Goal: Information Seeking & Learning: Learn about a topic

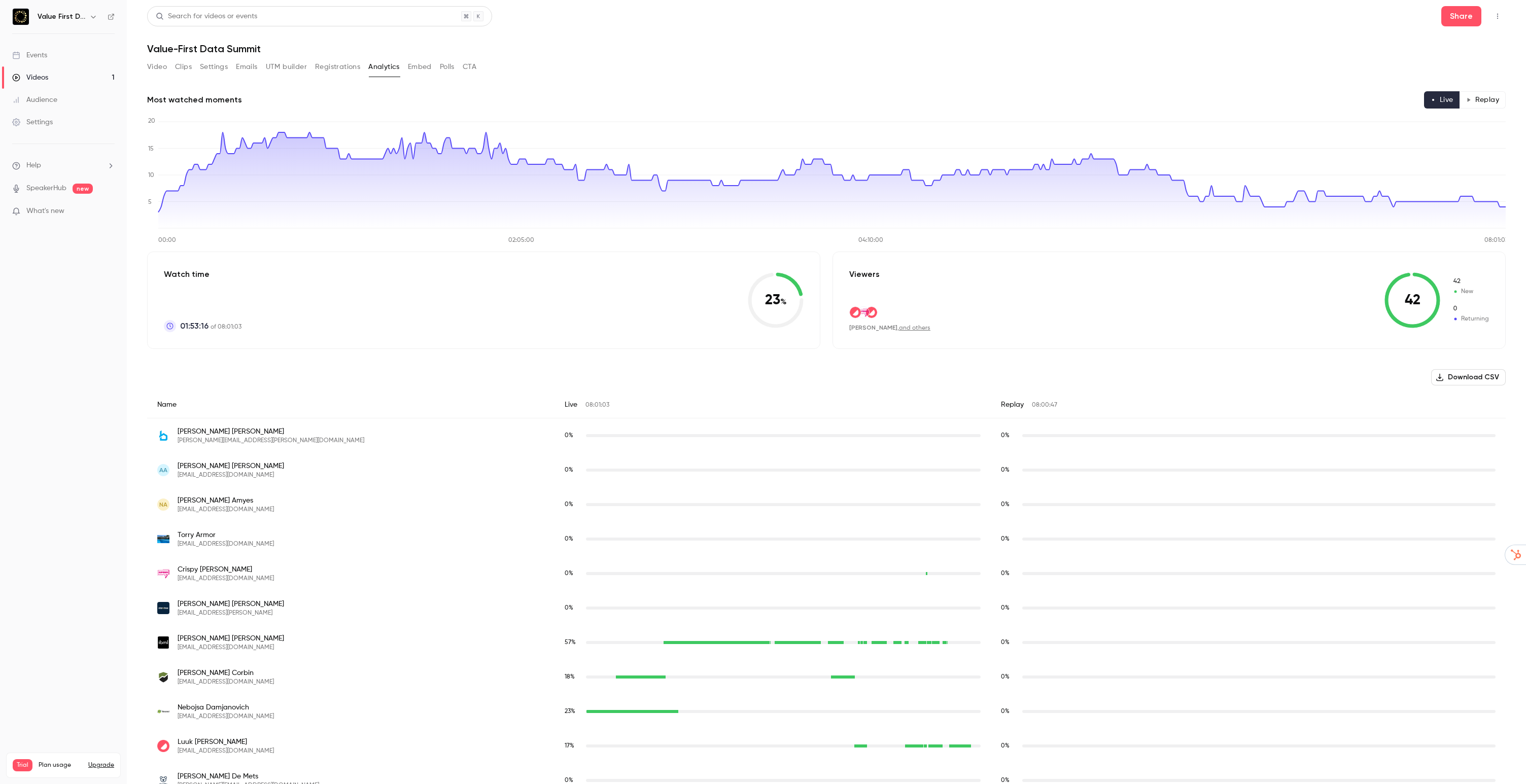
click at [157, 66] on button "Video" at bounding box center [157, 67] width 20 height 16
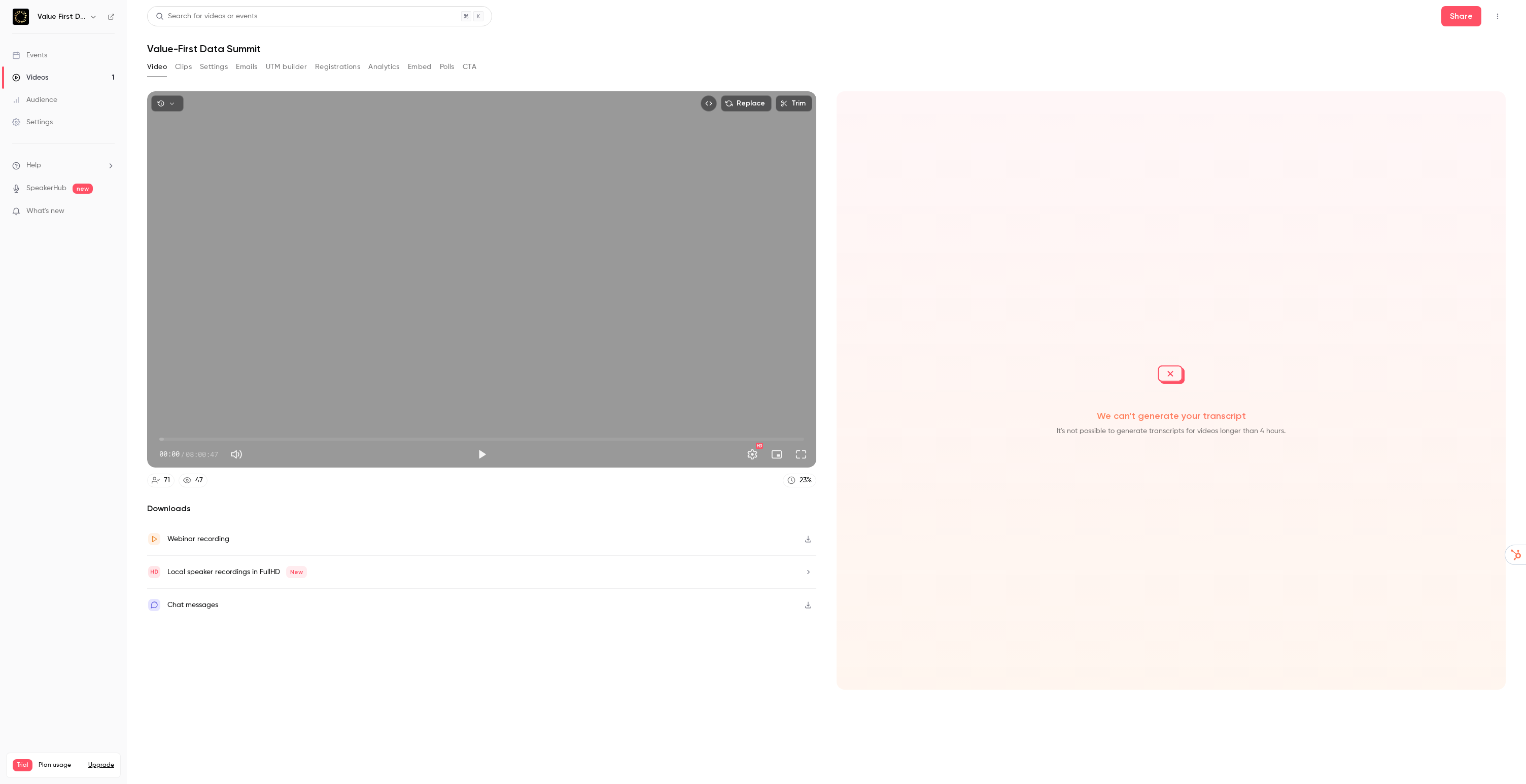
click at [807, 605] on icon "button" at bounding box center [808, 605] width 6 height 7
click at [184, 68] on button "Clips" at bounding box center [183, 67] width 17 height 16
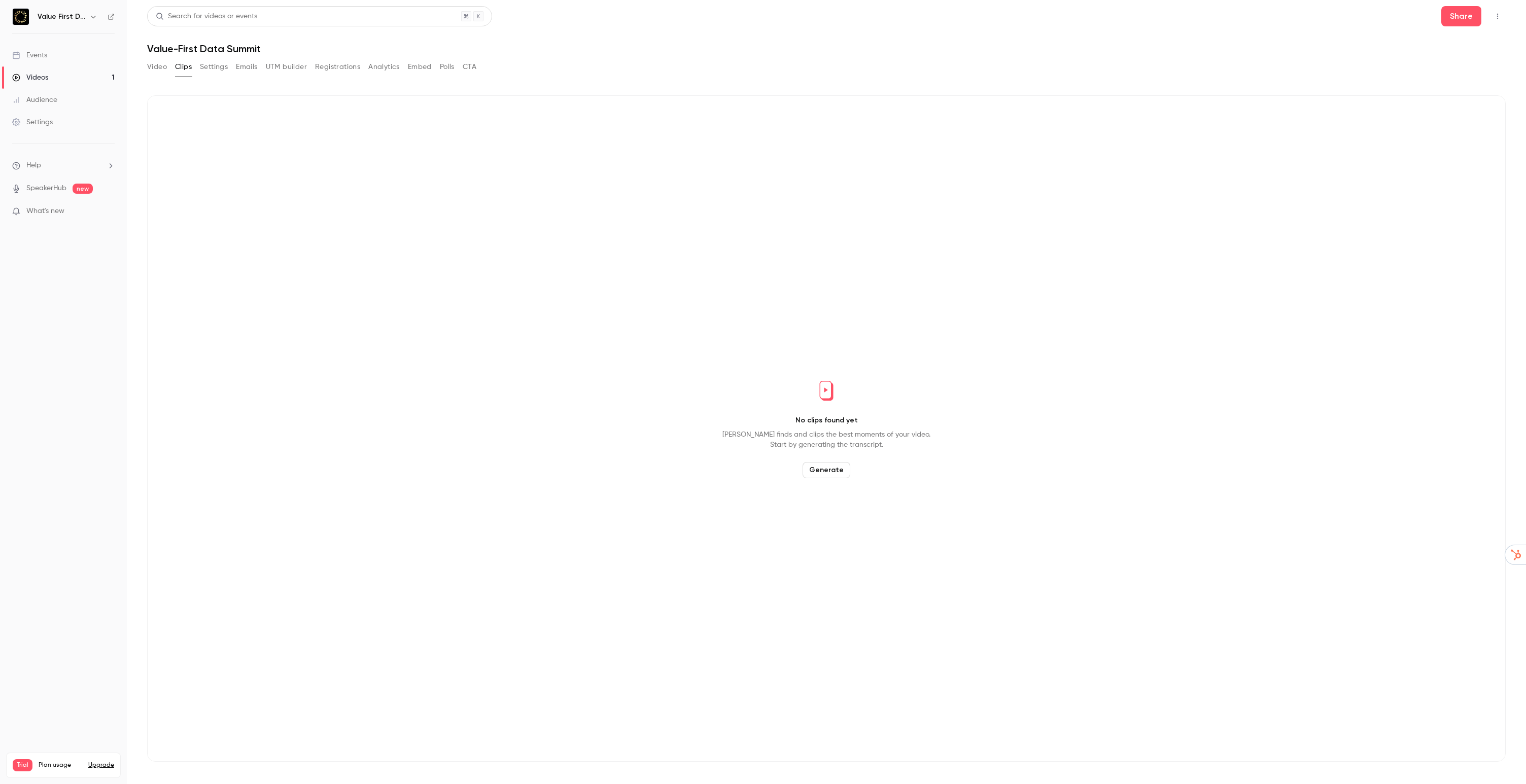
click at [212, 68] on button "Settings" at bounding box center [213, 67] width 28 height 16
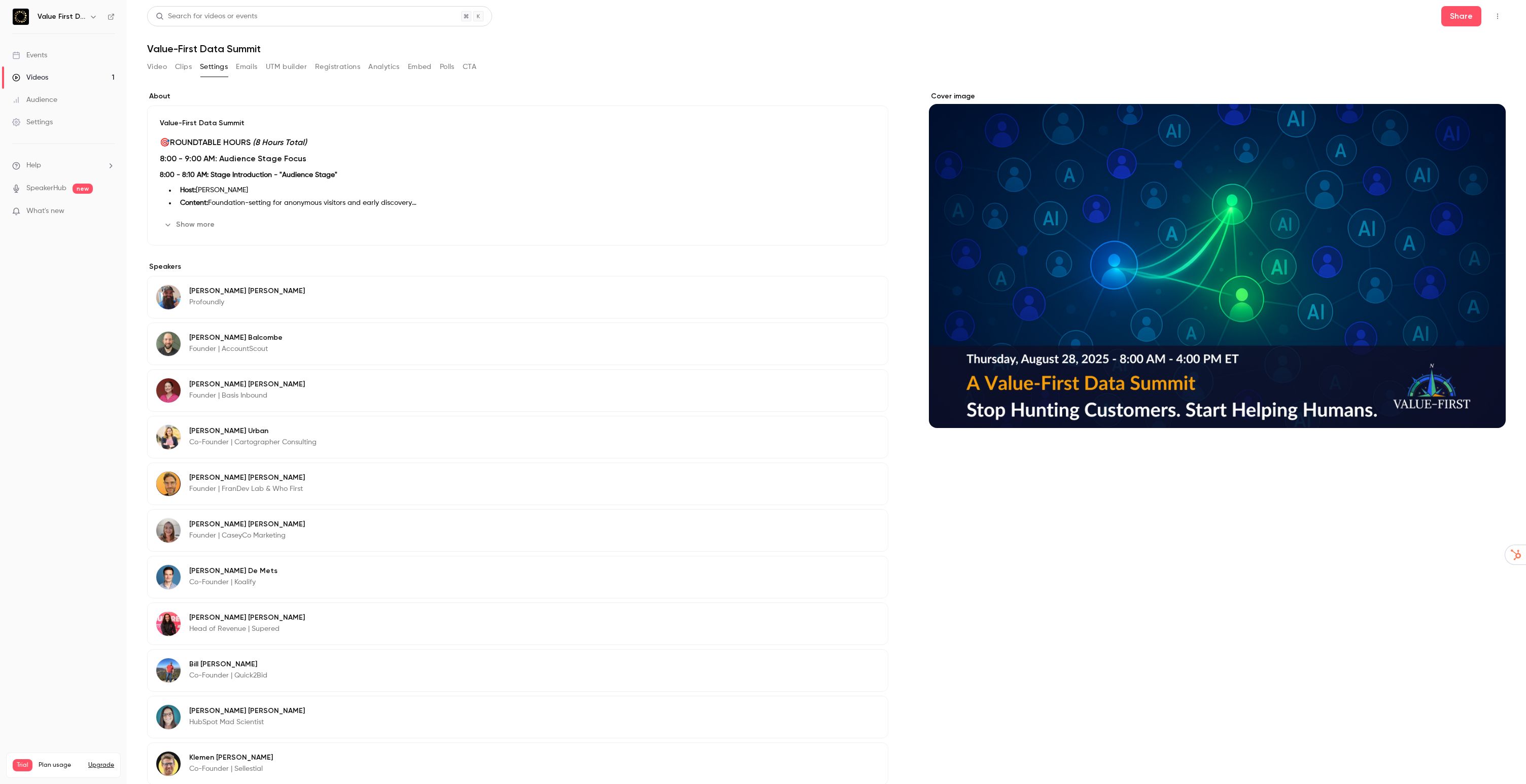
click at [249, 68] on button "Emails" at bounding box center [246, 67] width 21 height 16
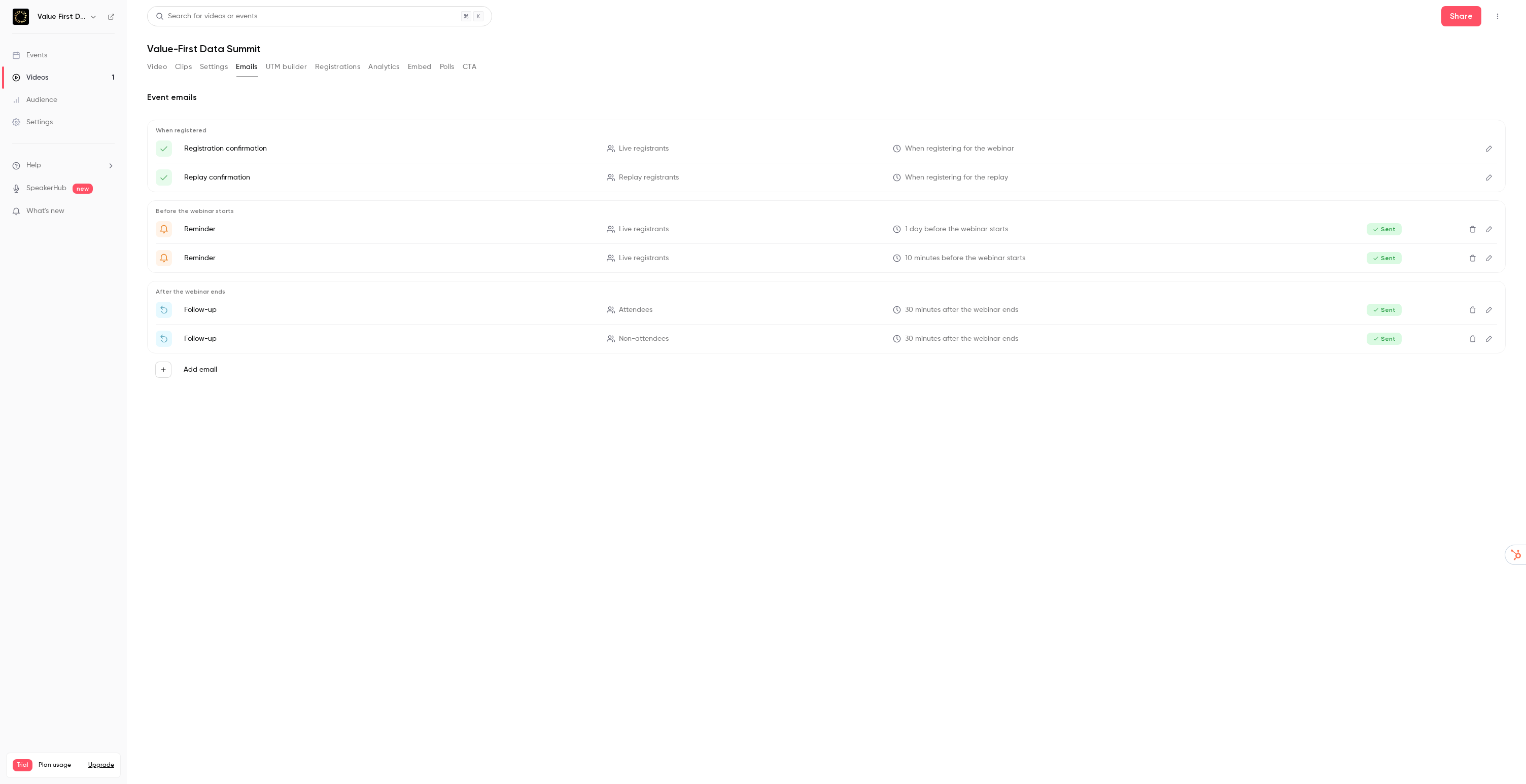
click at [285, 67] on button "UTM builder" at bounding box center [286, 67] width 41 height 16
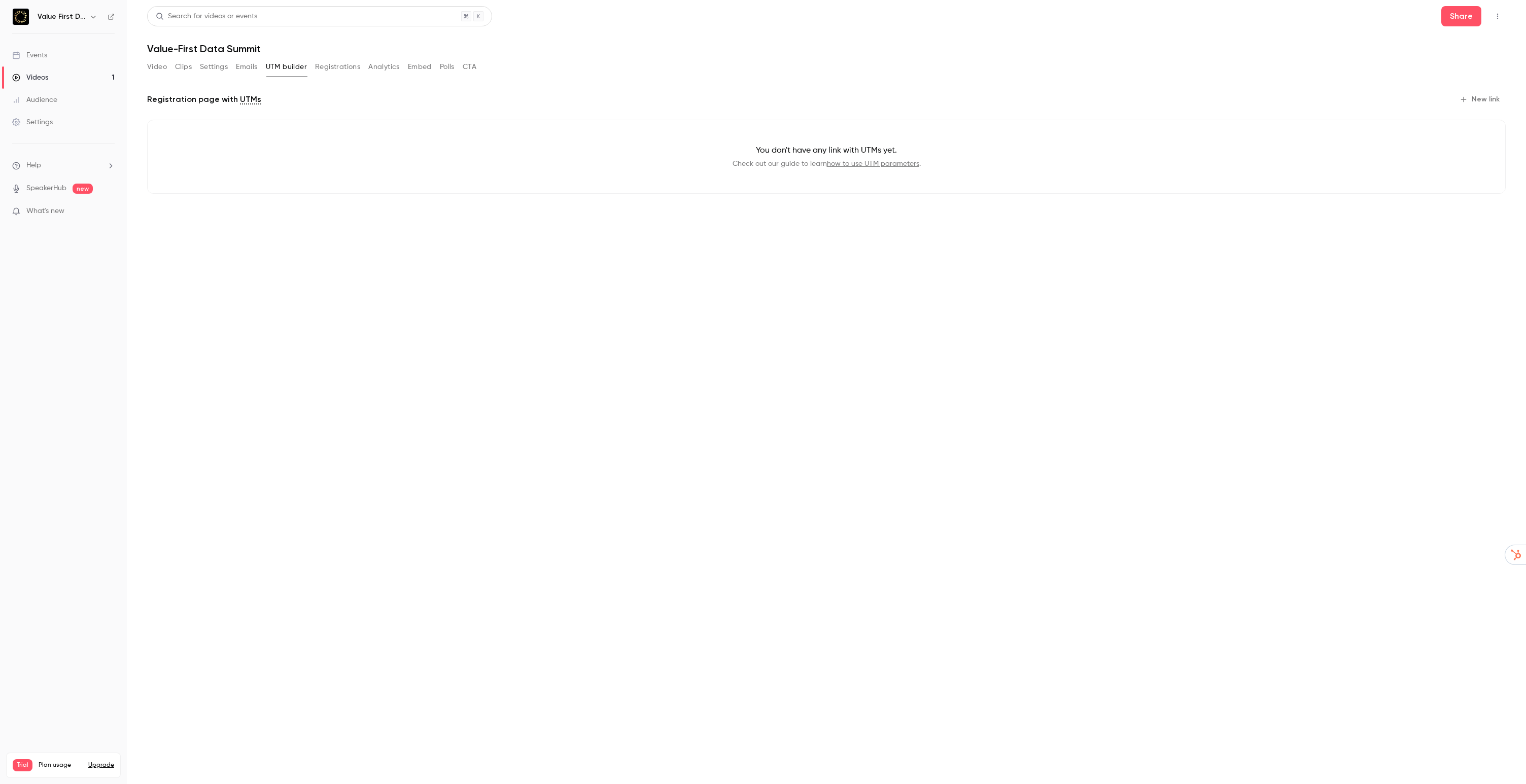
click at [332, 67] on button "Registrations" at bounding box center [337, 67] width 45 height 16
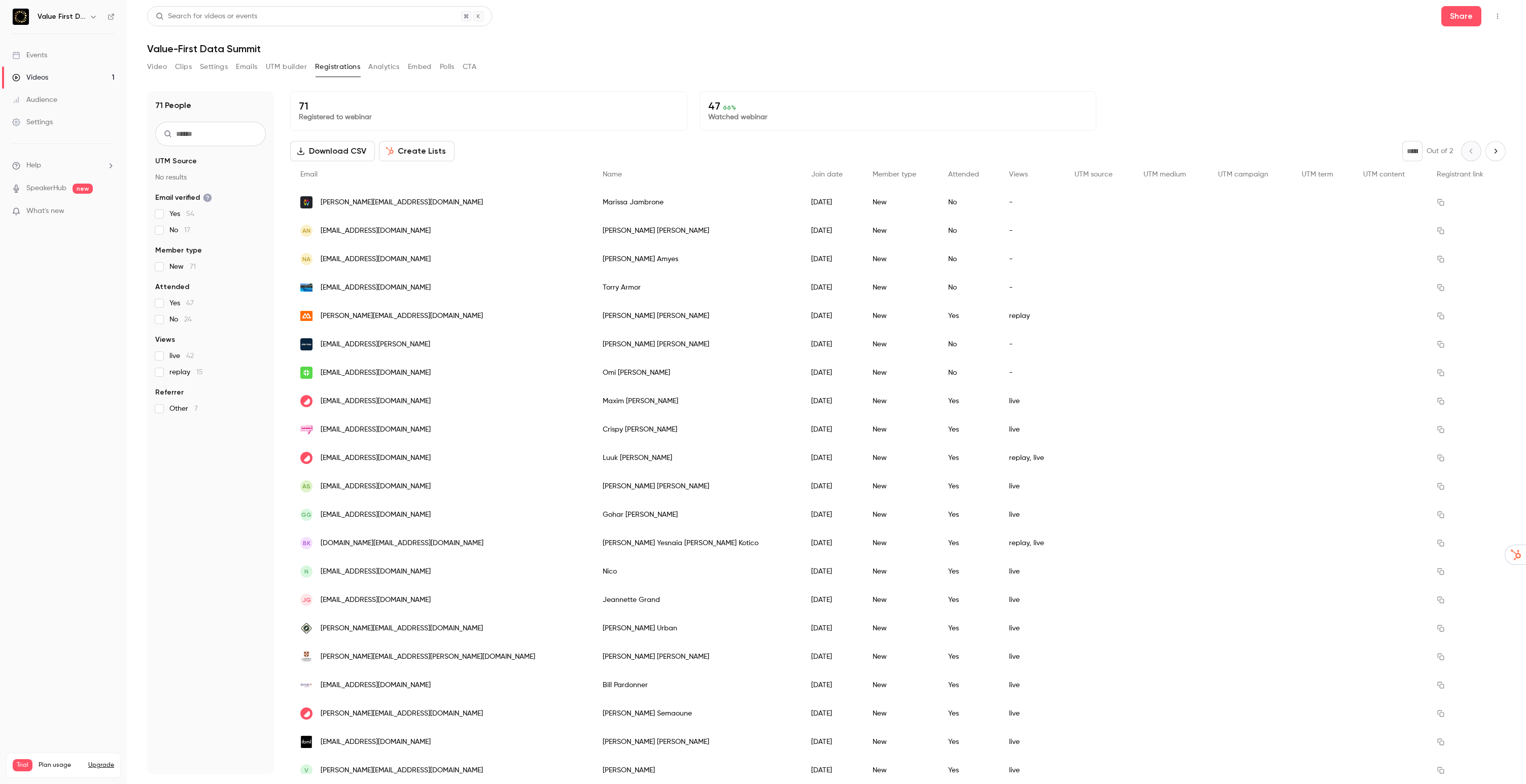
click at [384, 68] on button "Analytics" at bounding box center [384, 67] width 32 height 16
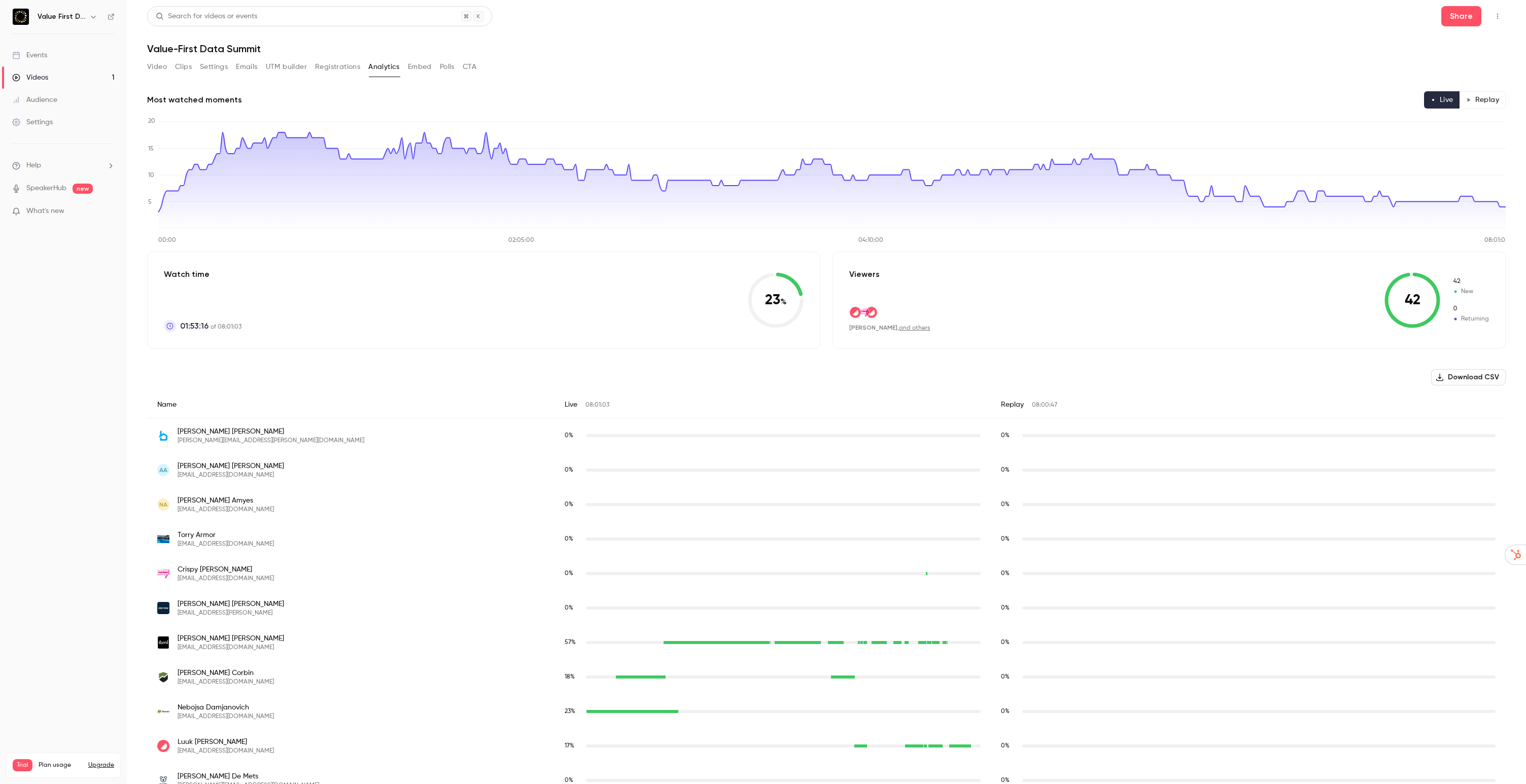
click at [414, 68] on button "Embed" at bounding box center [420, 67] width 24 height 16
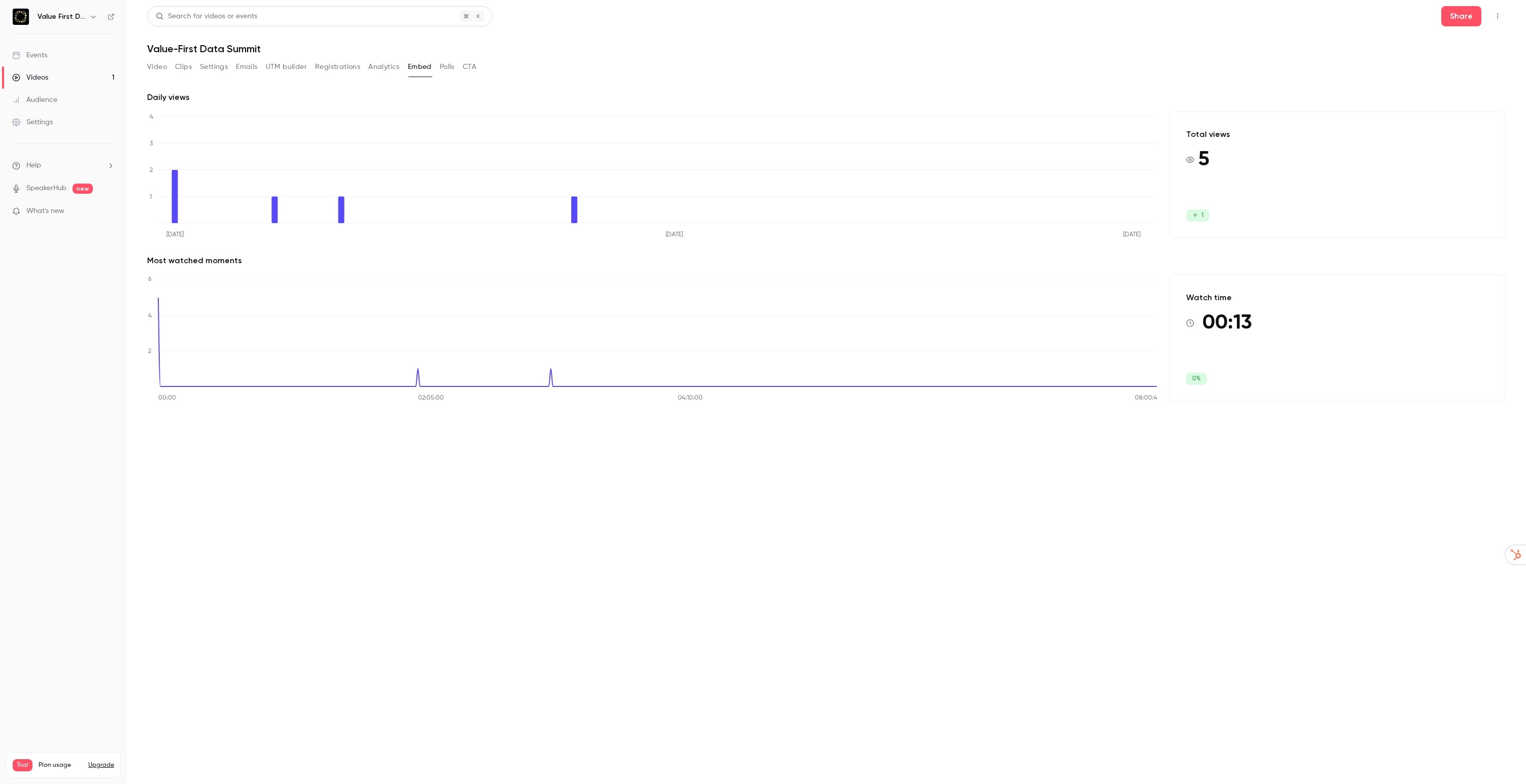
click at [447, 69] on button "Polls" at bounding box center [447, 67] width 15 height 16
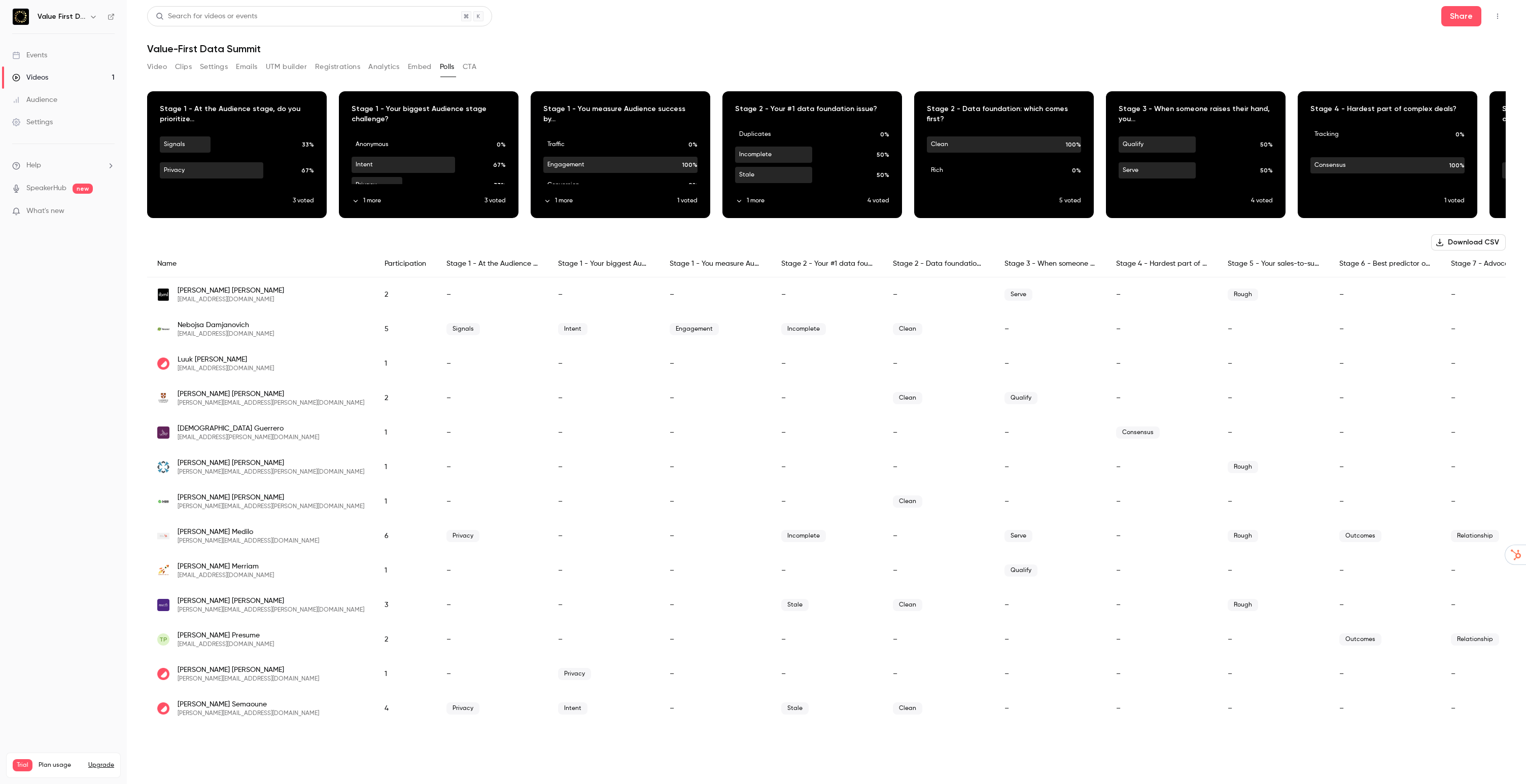
click at [1466, 241] on button "Download CSV" at bounding box center [1468, 242] width 74 height 16
click at [472, 67] on button "CTA" at bounding box center [469, 67] width 14 height 16
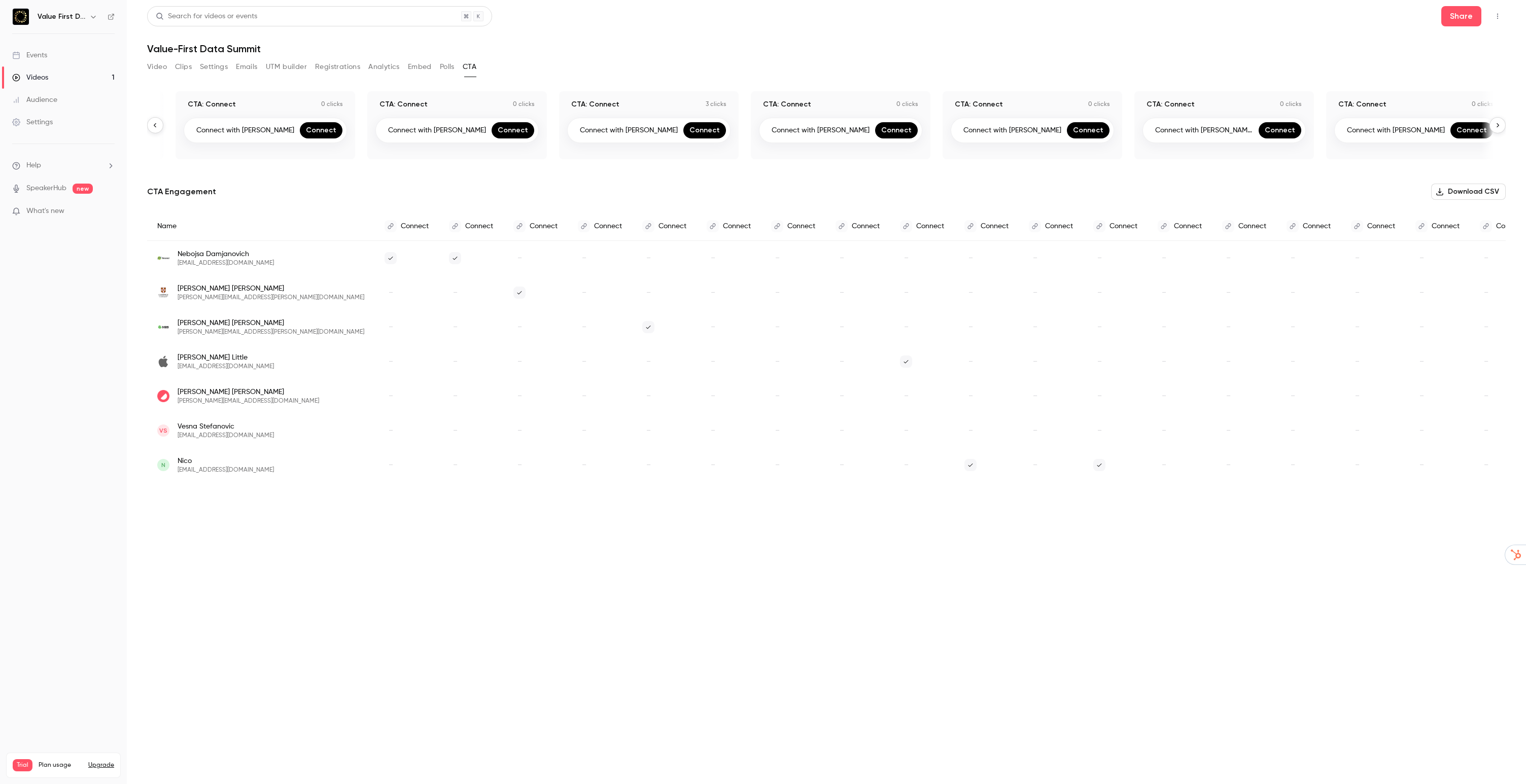
scroll to position [0, 3231]
click at [40, 77] on div "Videos" at bounding box center [30, 77] width 36 height 10
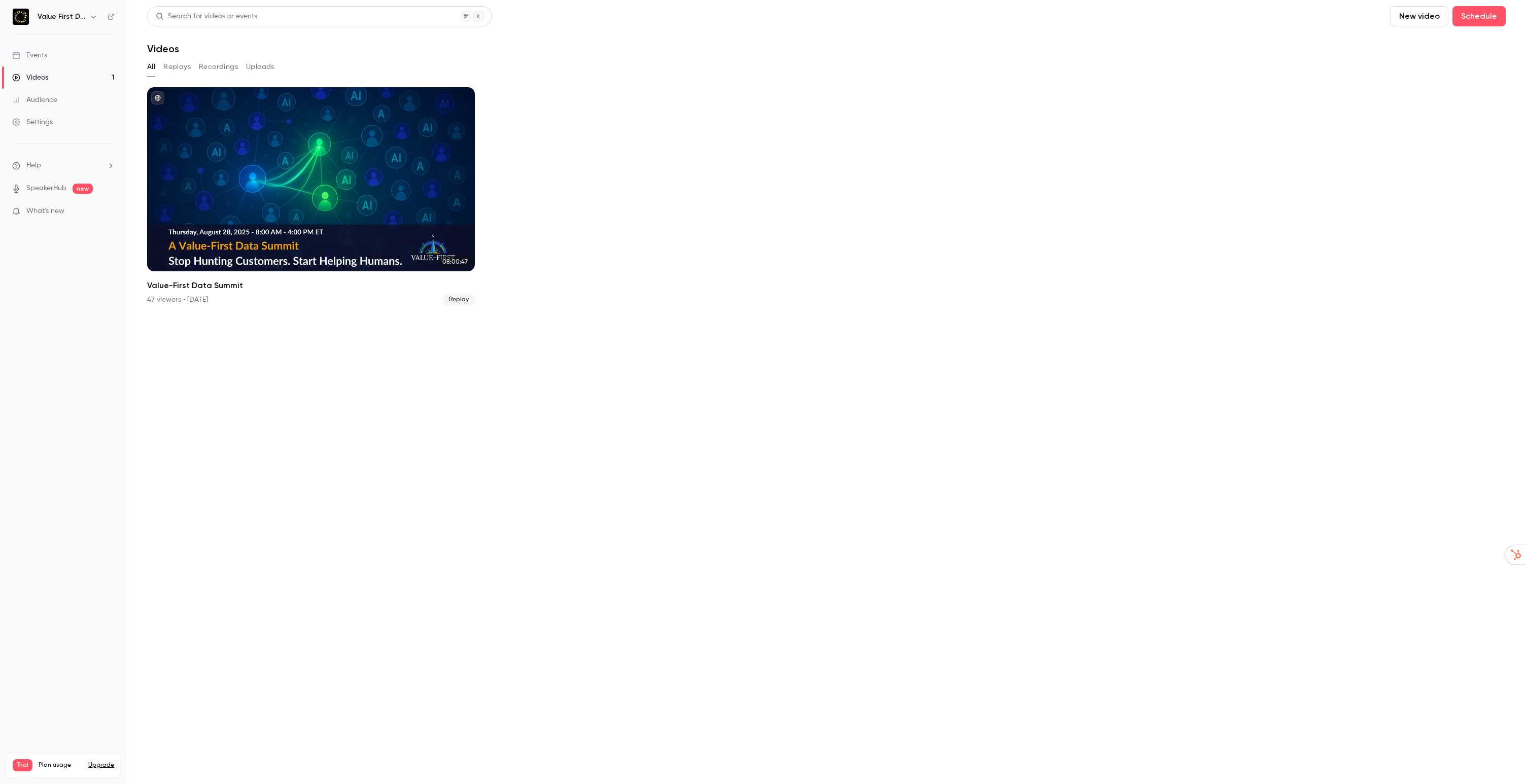
click at [174, 64] on button "Replays" at bounding box center [177, 67] width 27 height 16
click at [219, 69] on button "Recordings" at bounding box center [218, 67] width 39 height 16
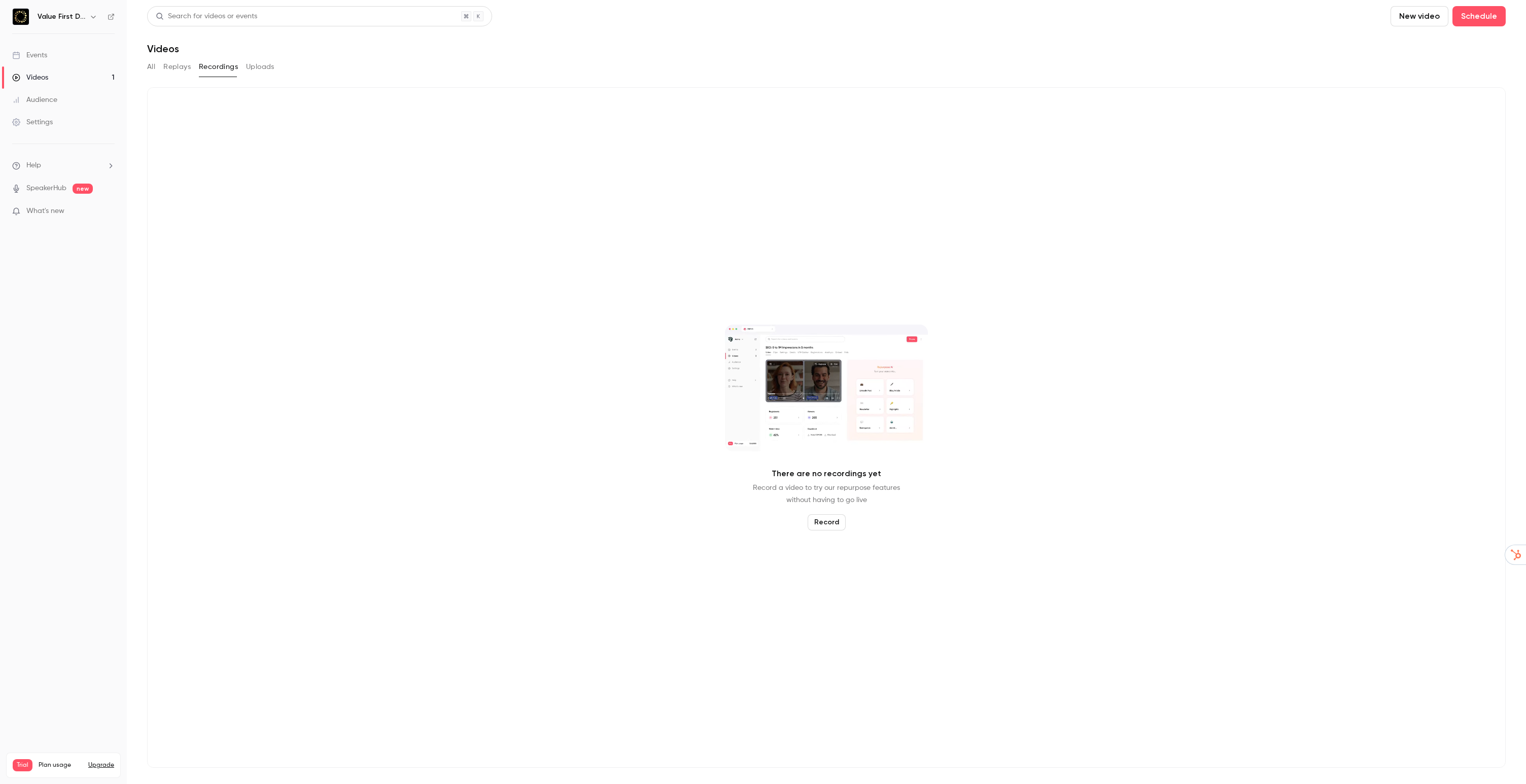
click at [145, 68] on main "Search for videos or events New video Schedule Videos All Replays Recordings Up…" at bounding box center [827, 392] width 1399 height 784
click at [146, 66] on main "Search for videos or events New video Schedule Videos All Replays Recordings Up…" at bounding box center [827, 392] width 1399 height 784
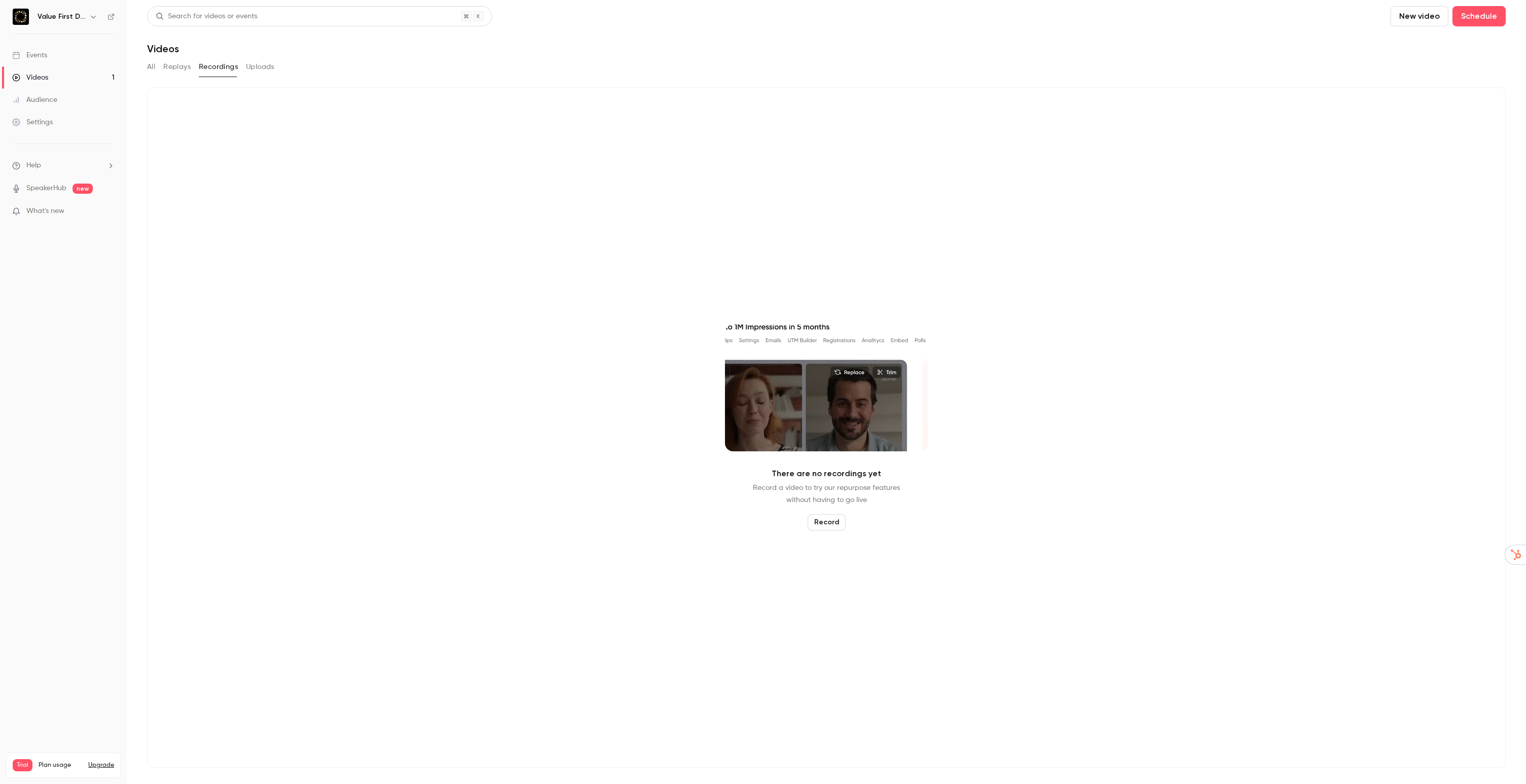
click at [149, 67] on button "All" at bounding box center [151, 67] width 8 height 16
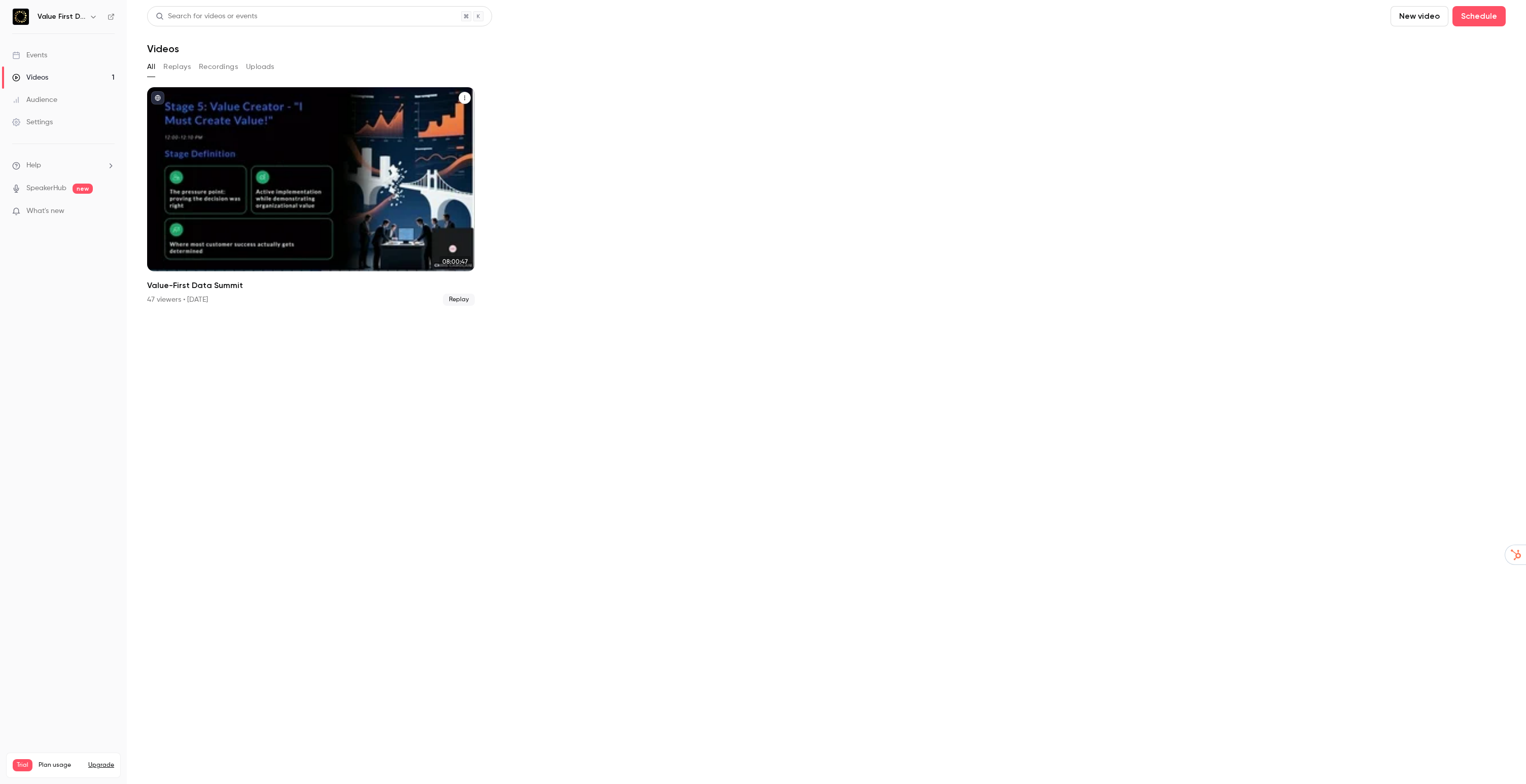
click at [216, 173] on div "Value-First Data Summit" at bounding box center [311, 179] width 327 height 184
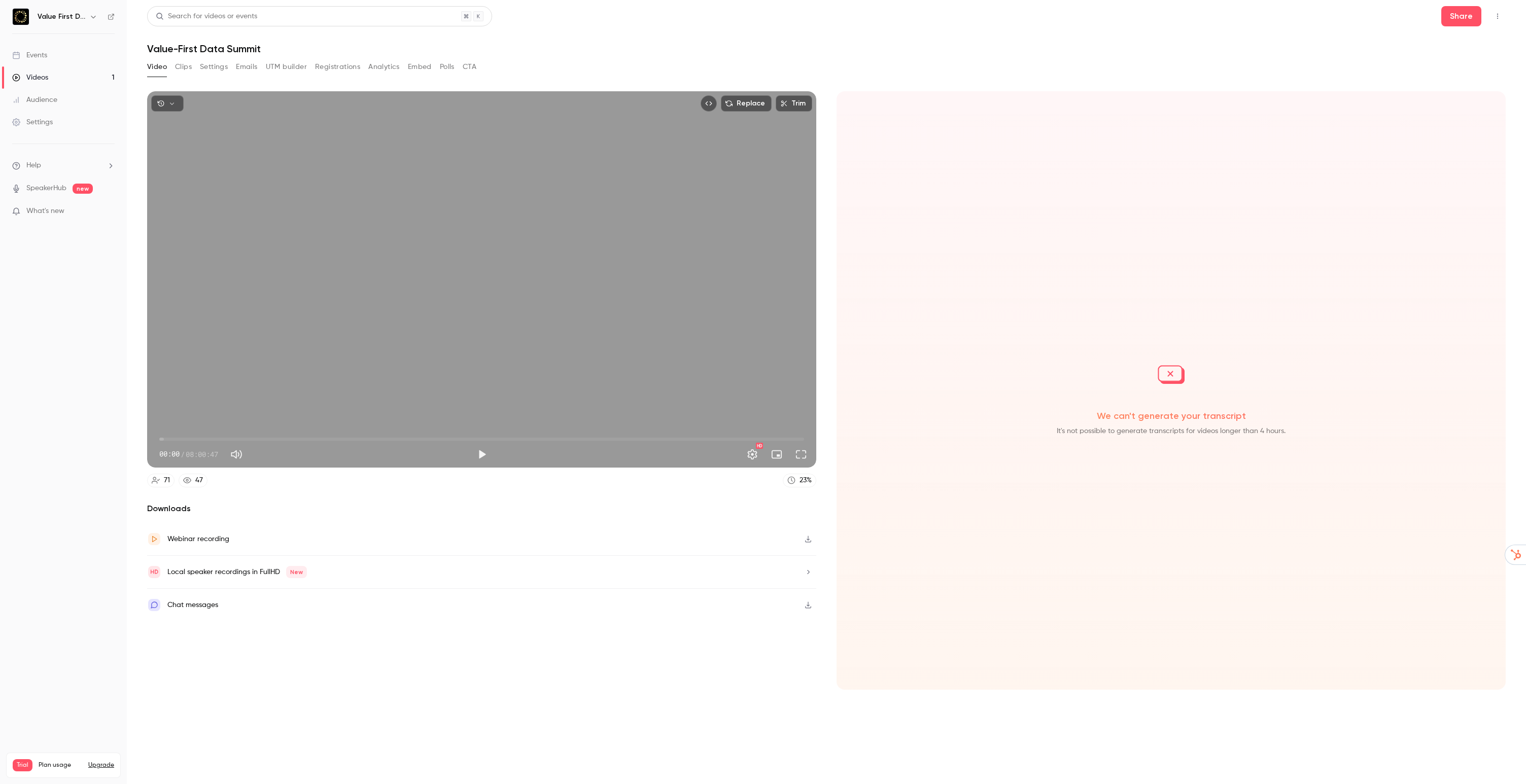
click at [186, 68] on button "Clips" at bounding box center [183, 67] width 17 height 16
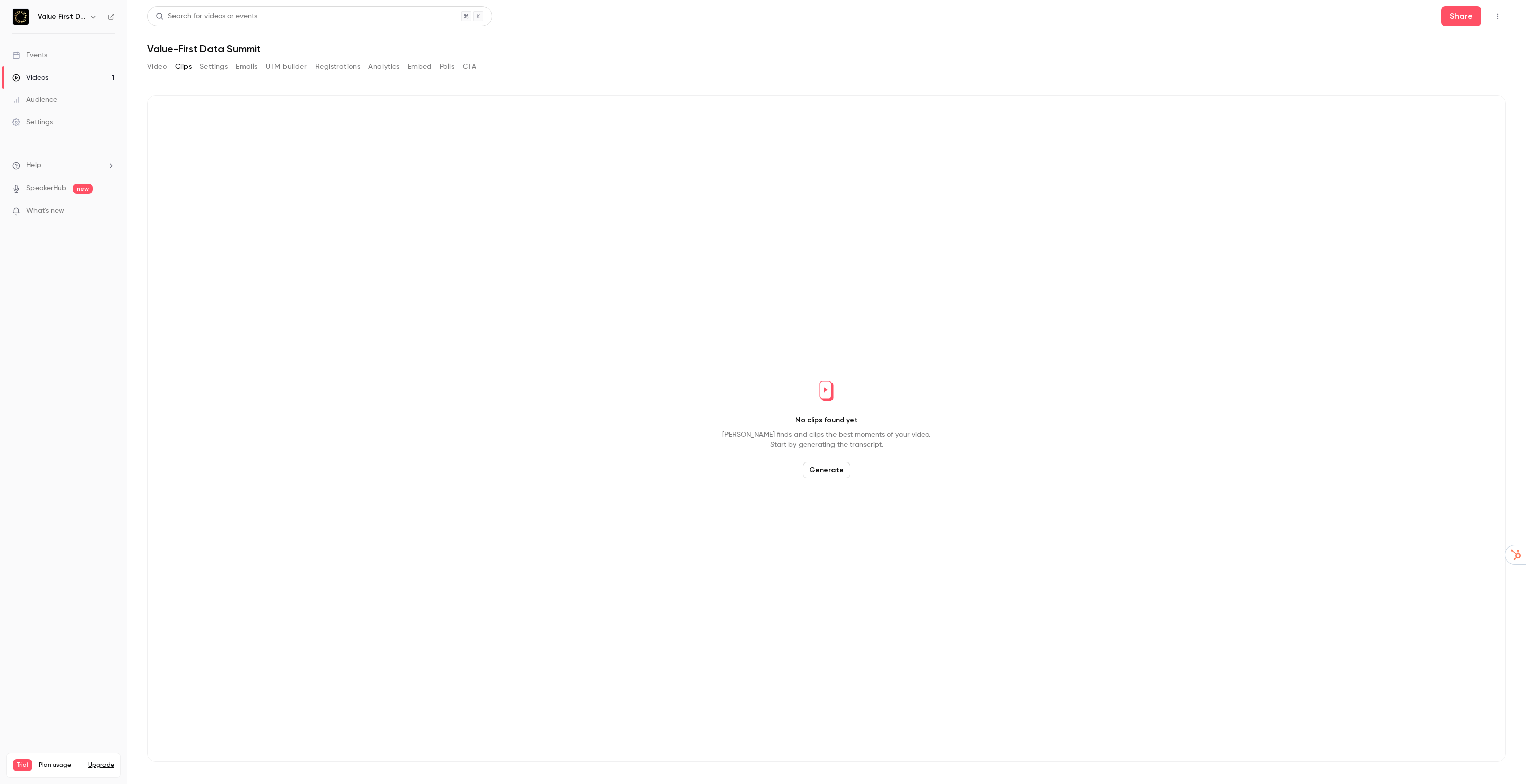
click at [152, 68] on button "Video" at bounding box center [157, 67] width 20 height 16
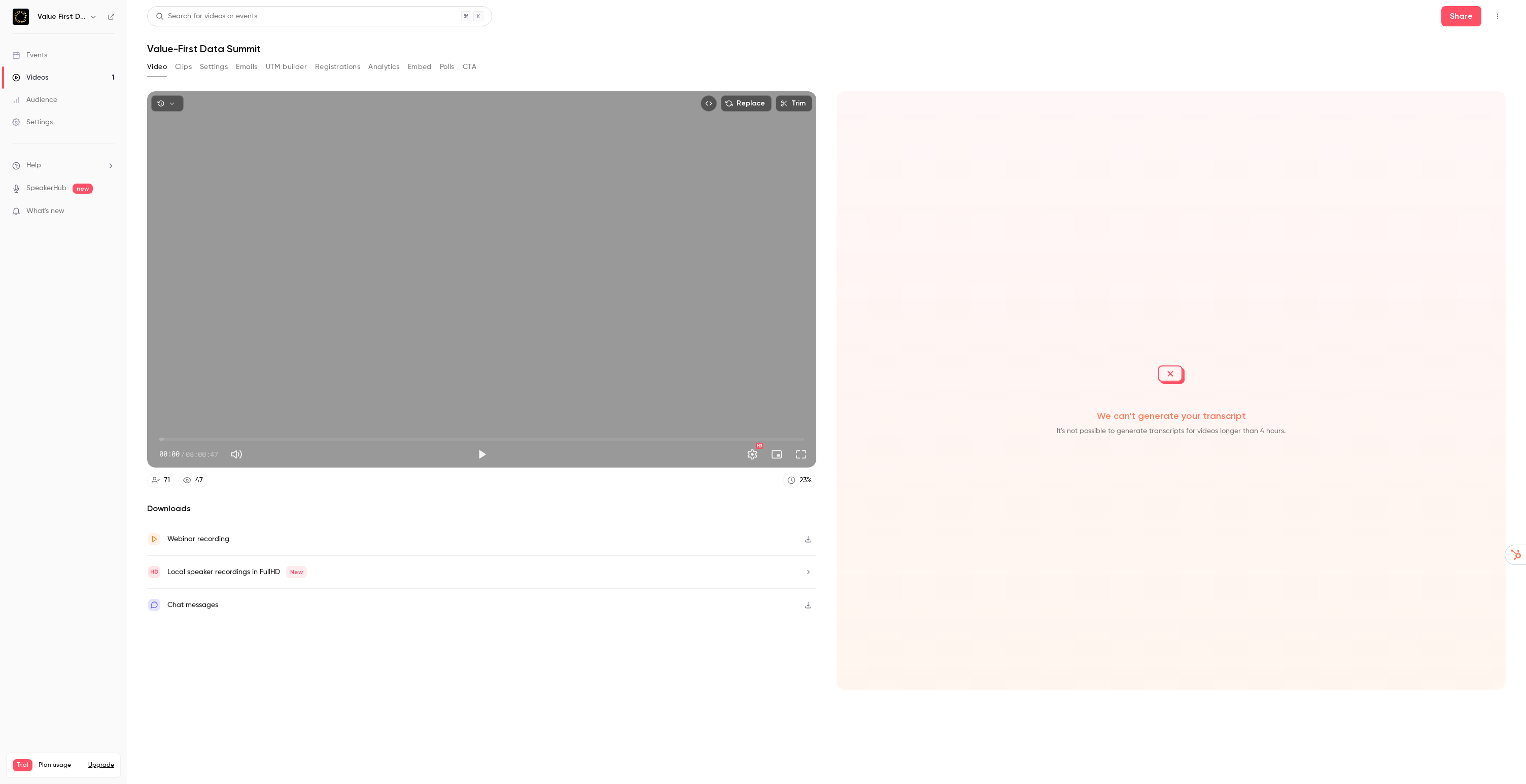
click at [1207, 403] on div "We can't generate your transcript It's not possible to generate transcripts for…" at bounding box center [1171, 390] width 669 height 598
click at [48, 359] on nav "Value First Data Summit Events Videos 1 Audience Settings Help SpeakerHub new W…" at bounding box center [63, 392] width 127 height 784
click at [79, 344] on nav "Value First Data Summit Events Videos 1 Audience Settings Help SpeakerHub new W…" at bounding box center [63, 392] width 127 height 784
click at [34, 433] on nav "Value First Data Summit Events Videos 1 Audience Settings Help SpeakerHub new W…" at bounding box center [63, 392] width 127 height 784
